Goal: Book appointment/travel/reservation

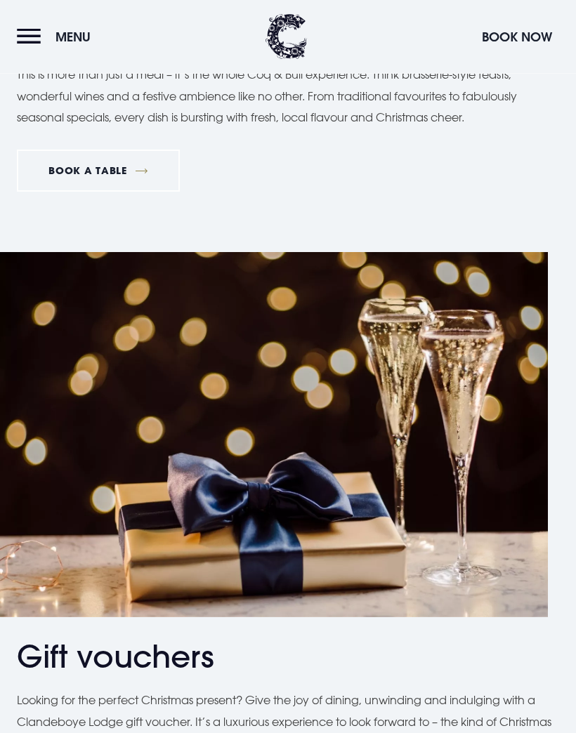
scroll to position [3360, 0]
click at [107, 160] on link "BOOK A TABLE" at bounding box center [98, 171] width 163 height 42
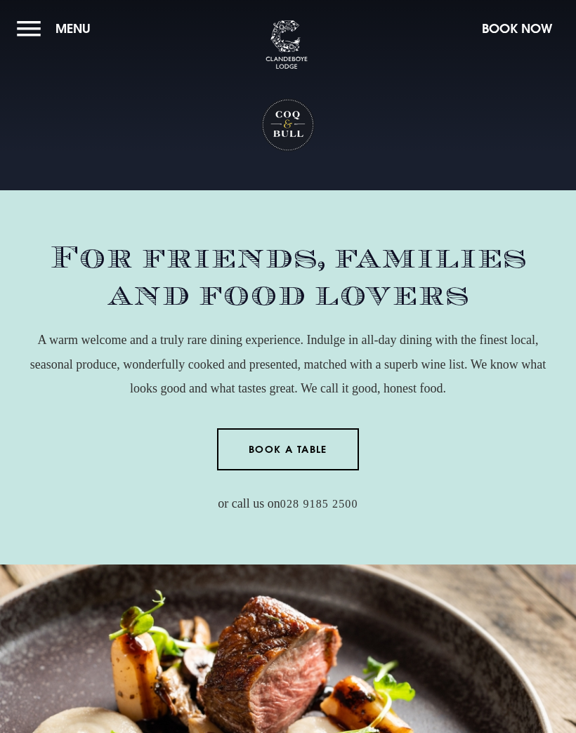
click at [306, 453] on link "Book a Table" at bounding box center [288, 450] width 143 height 42
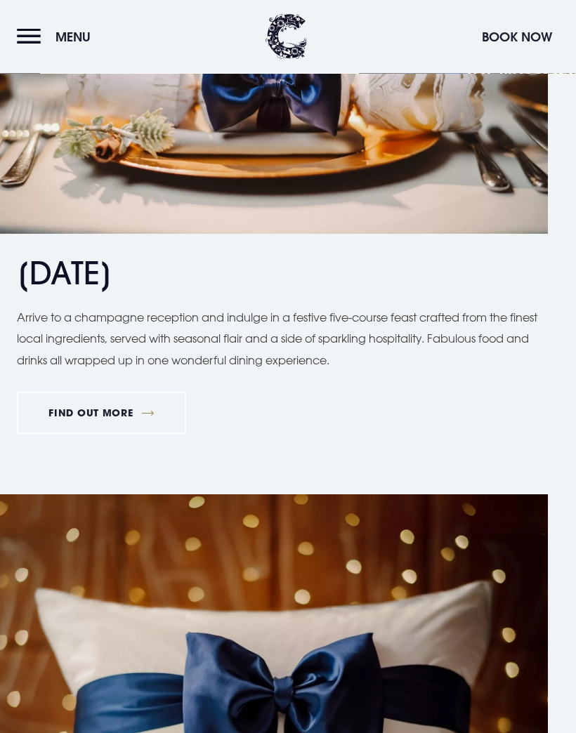
scroll to position [1866, 0]
click at [113, 417] on link "FIND OUT MORE" at bounding box center [101, 413] width 169 height 42
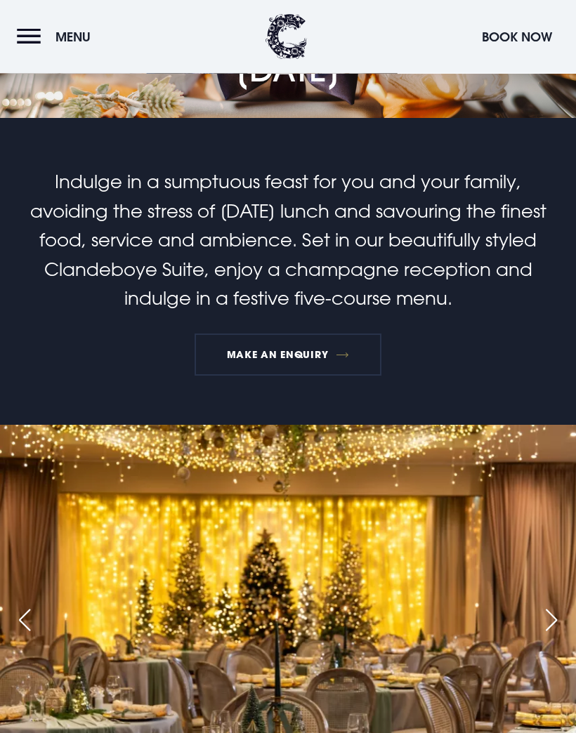
scroll to position [58, 0]
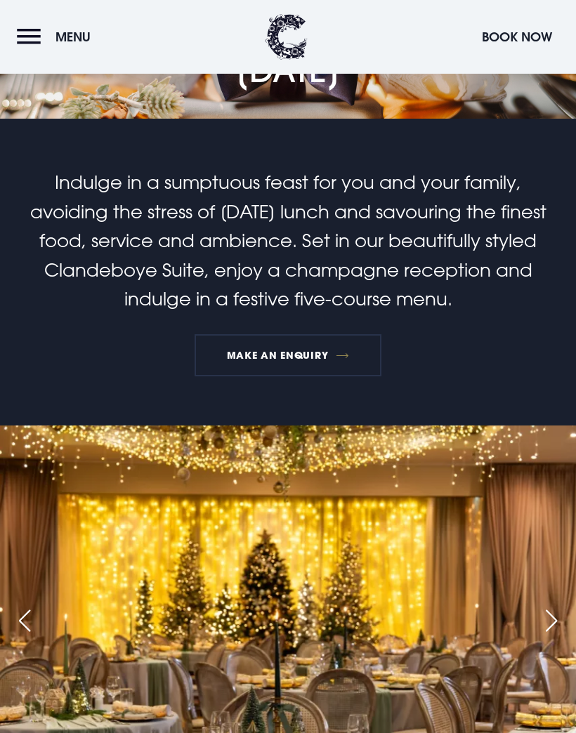
click at [286, 357] on link "MAKE AN ENQUIRY" at bounding box center [288, 355] width 186 height 42
